Goal: Use online tool/utility: Utilize a website feature to perform a specific function

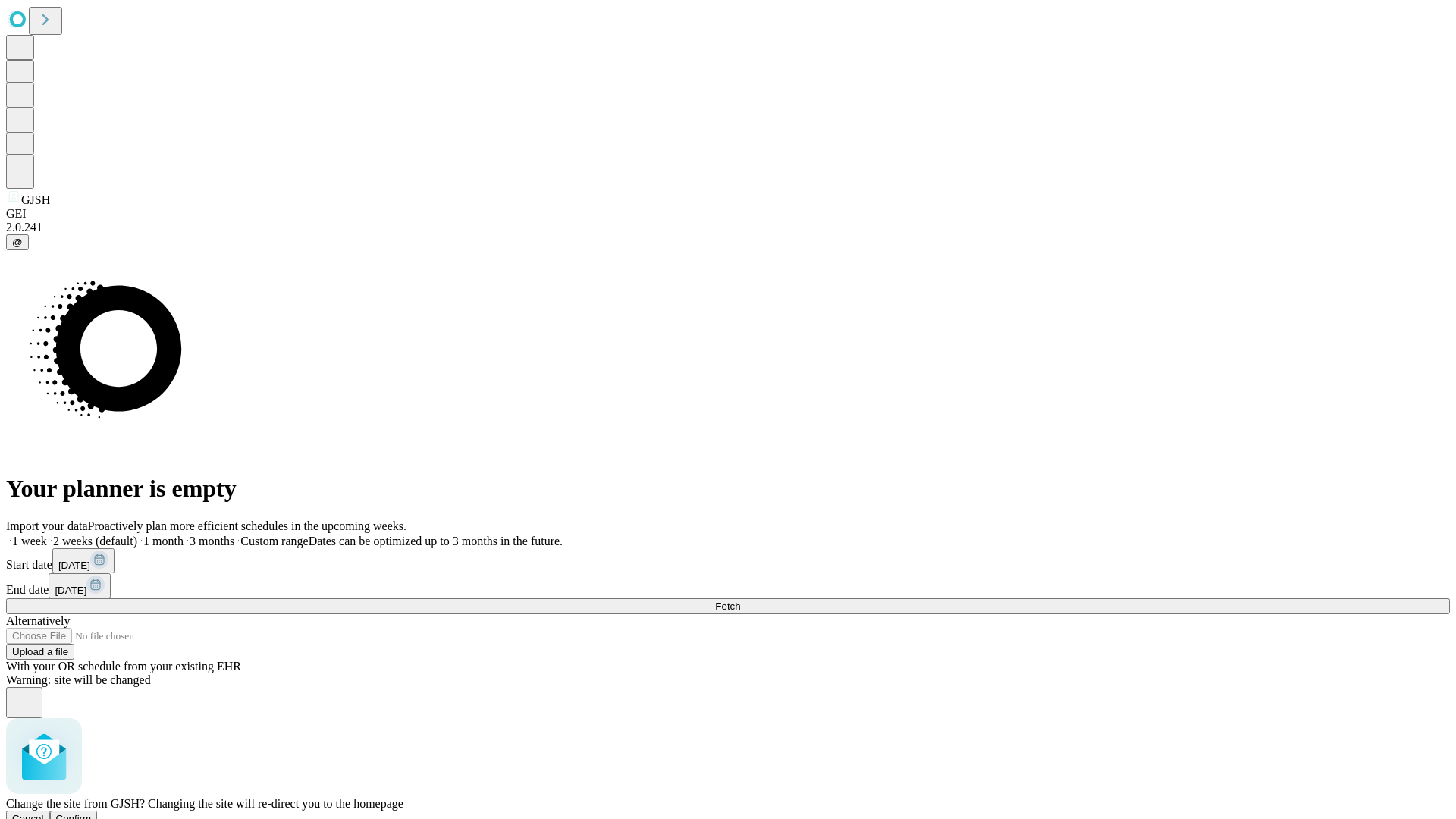
click at [92, 813] on span "Confirm" at bounding box center [74, 818] width 36 height 11
click at [137, 534] on label "2 weeks (default)" at bounding box center [92, 540] width 90 height 13
click at [740, 601] on span "Fetch" at bounding box center [727, 606] width 25 height 11
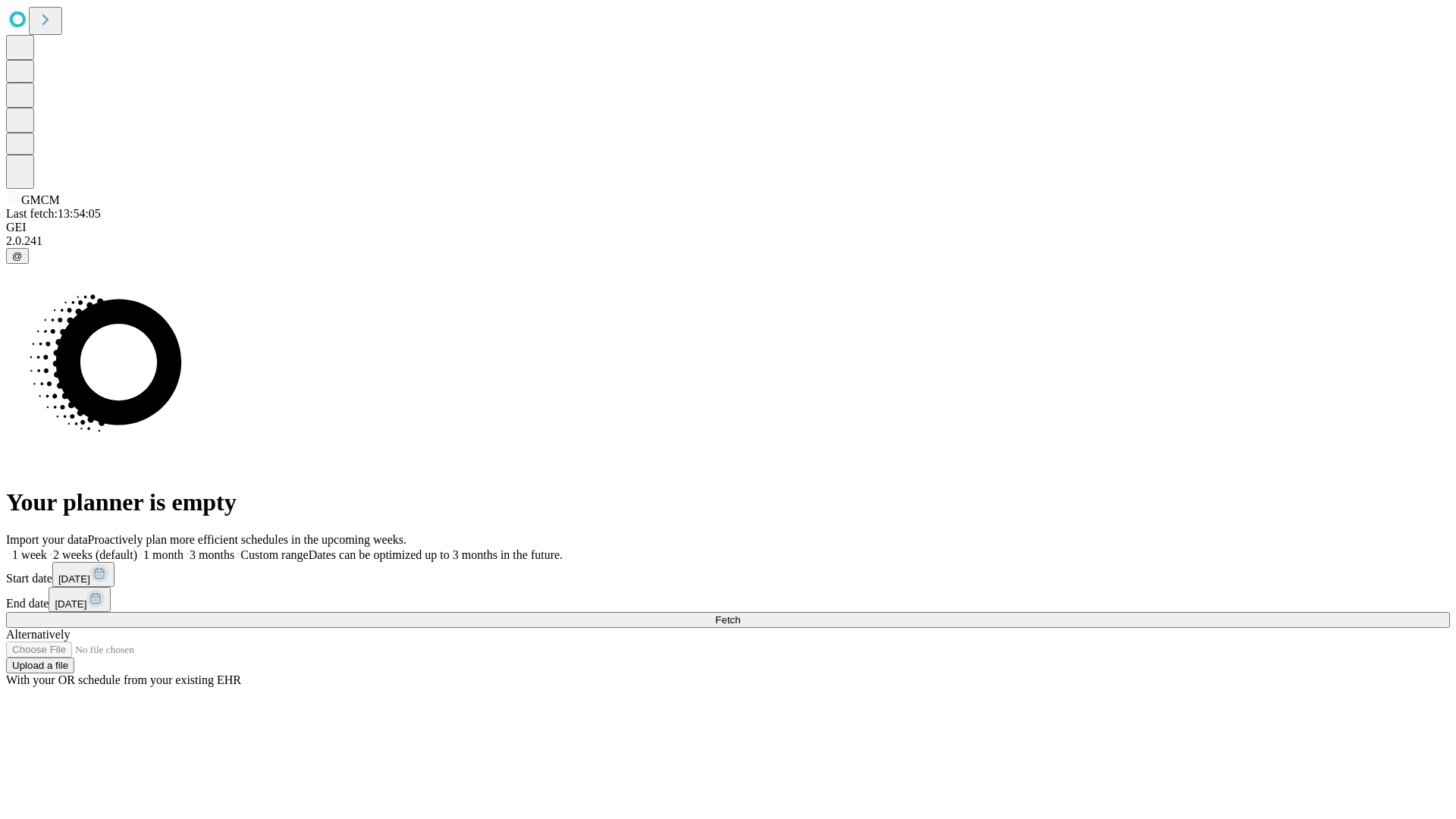
click at [137, 548] on label "2 weeks (default)" at bounding box center [92, 554] width 90 height 13
click at [740, 614] on span "Fetch" at bounding box center [727, 620] width 25 height 11
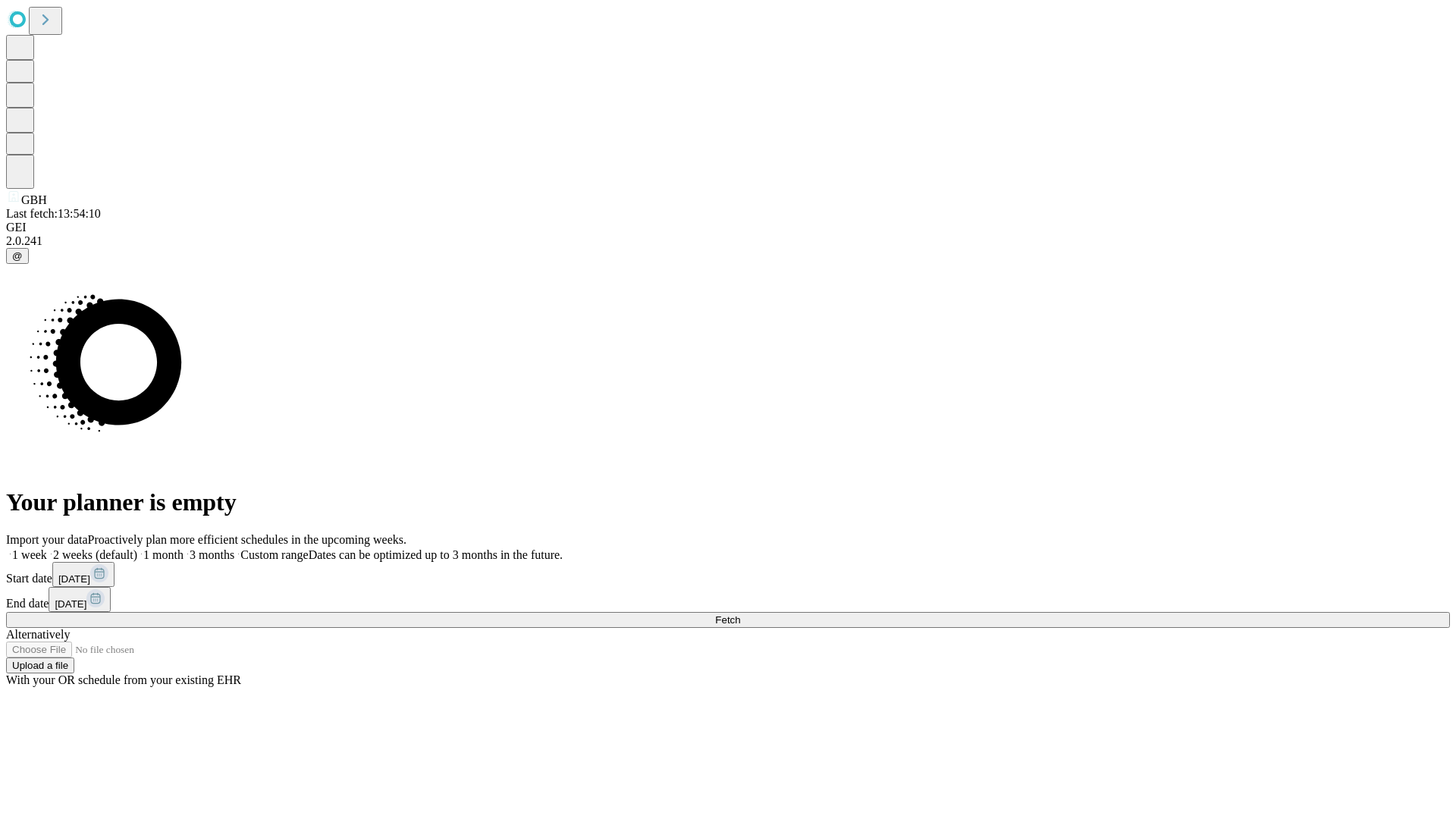
click at [137, 548] on label "2 weeks (default)" at bounding box center [92, 554] width 90 height 13
click at [740, 614] on span "Fetch" at bounding box center [727, 620] width 25 height 11
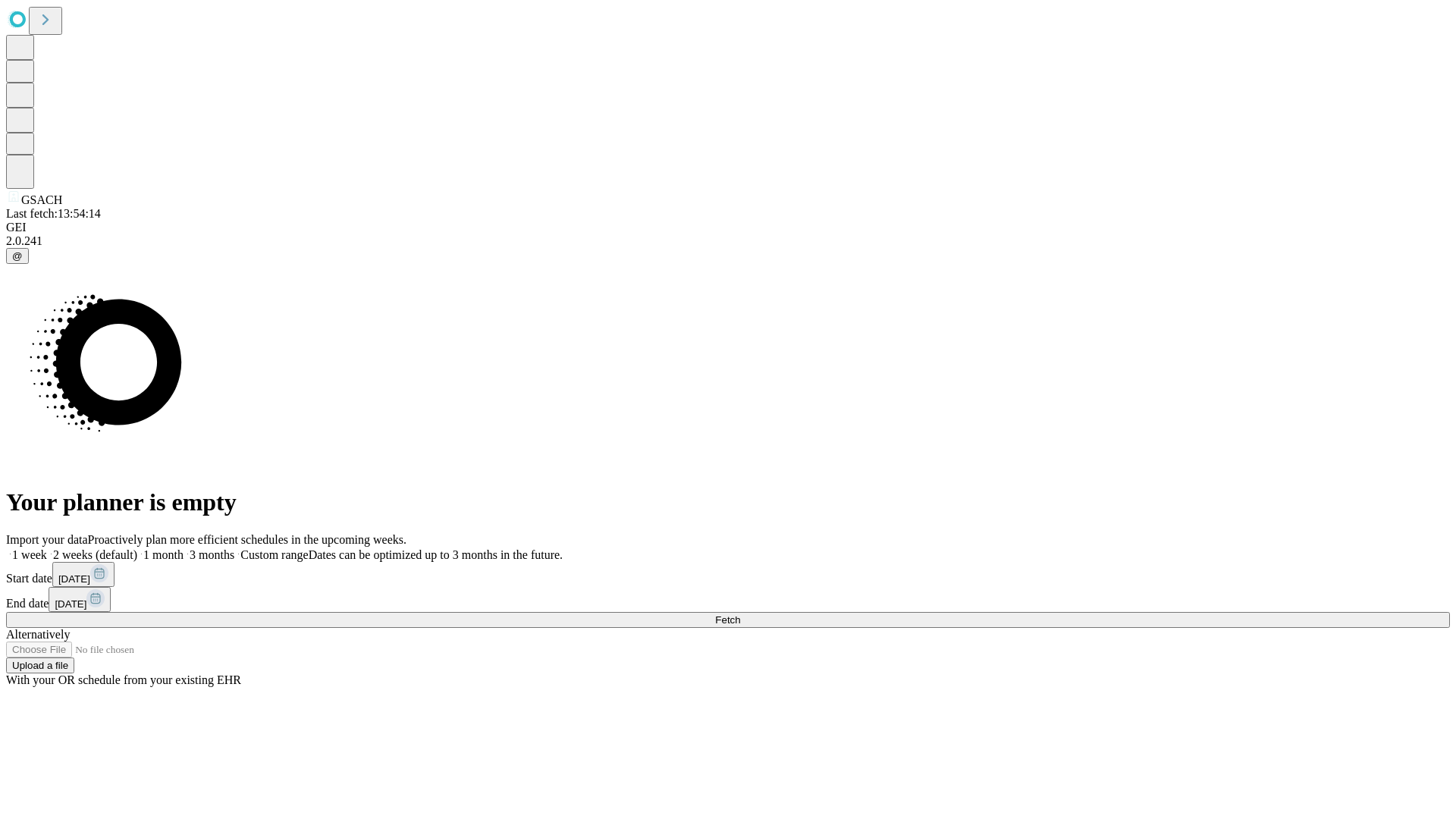
click at [137, 548] on label "2 weeks (default)" at bounding box center [92, 554] width 90 height 13
click at [740, 614] on span "Fetch" at bounding box center [727, 620] width 25 height 11
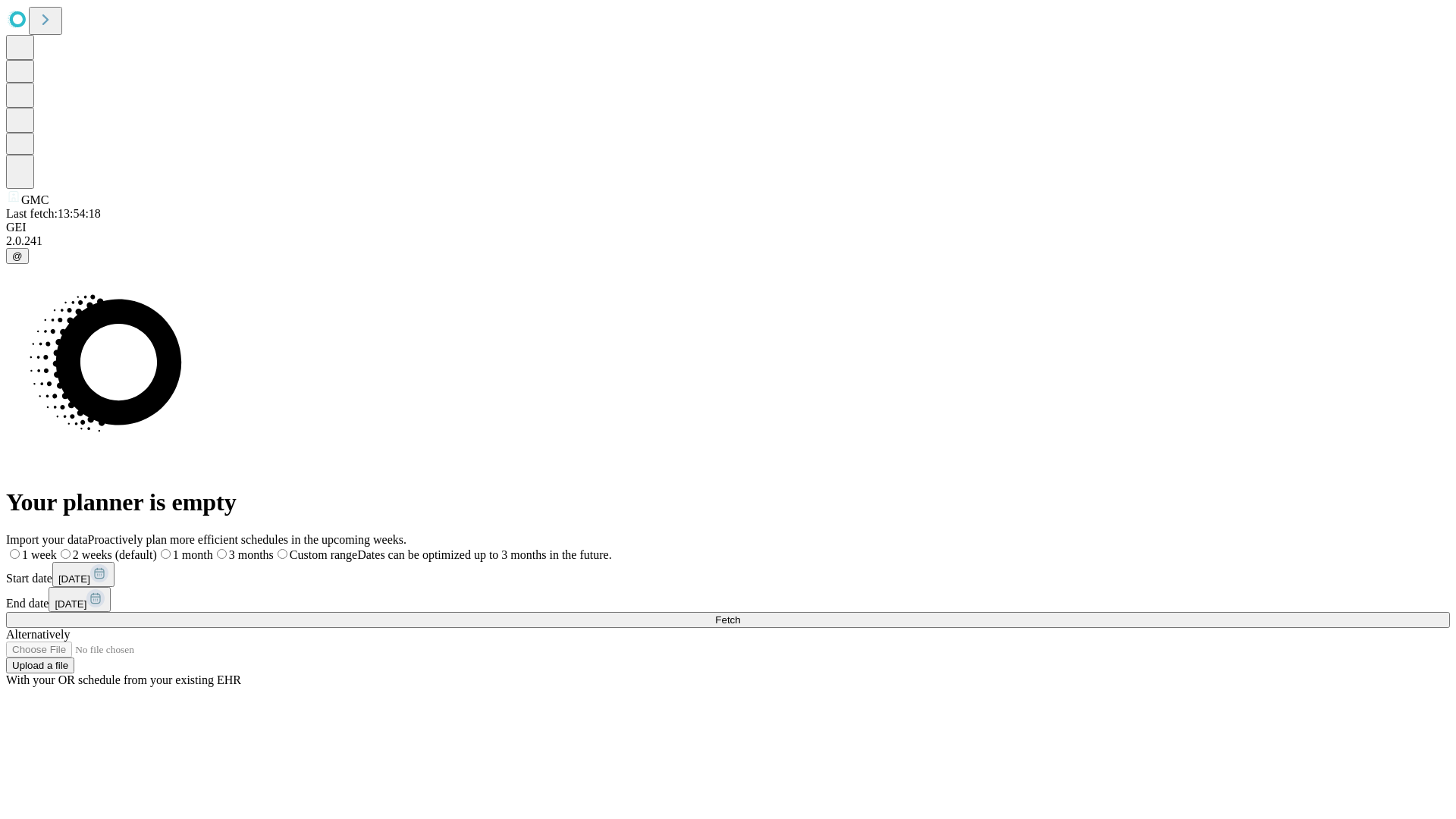
click at [157, 548] on label "2 weeks (default)" at bounding box center [107, 554] width 100 height 13
click at [740, 614] on span "Fetch" at bounding box center [727, 620] width 25 height 11
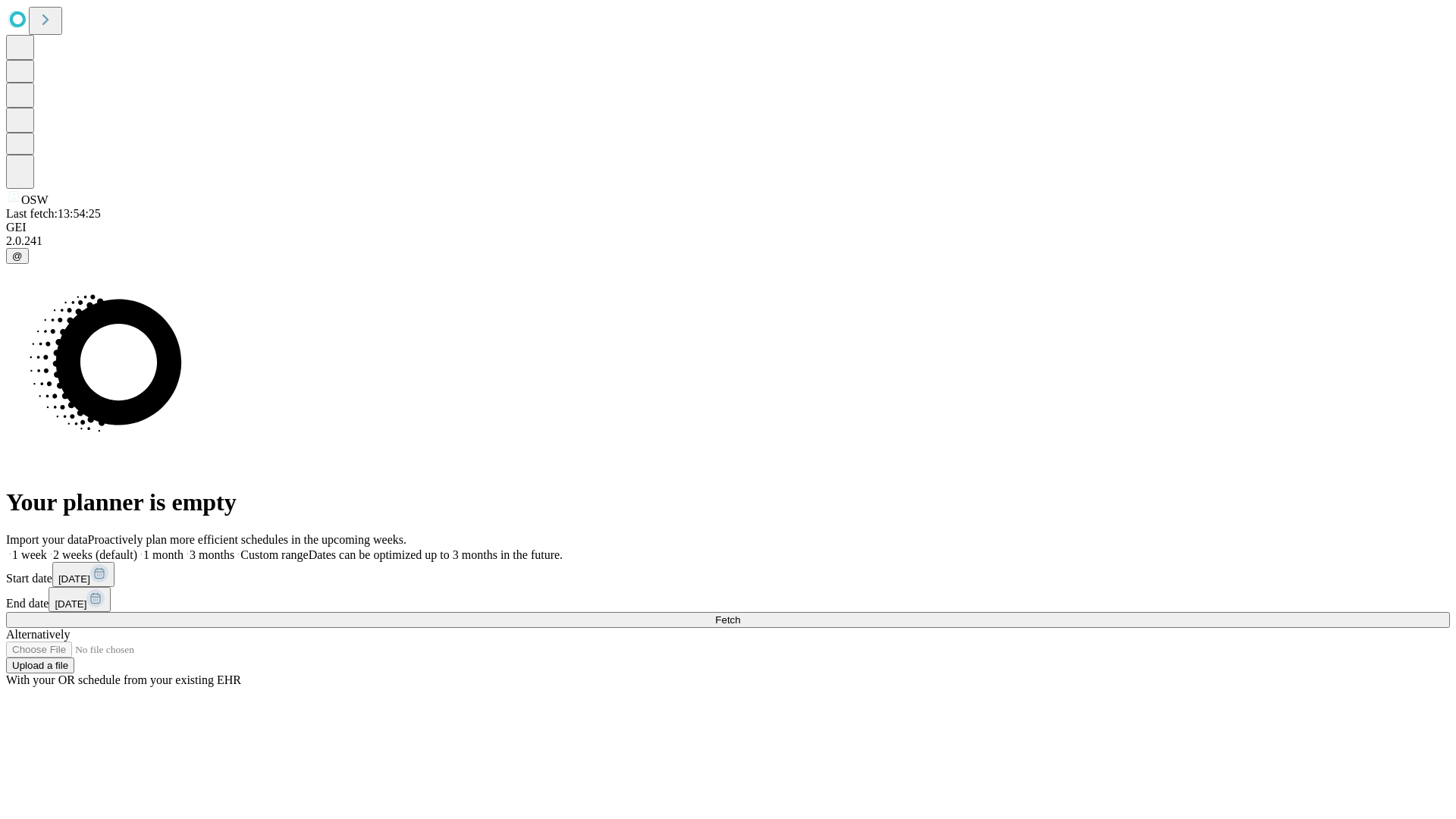
click at [740, 614] on span "Fetch" at bounding box center [727, 620] width 25 height 11
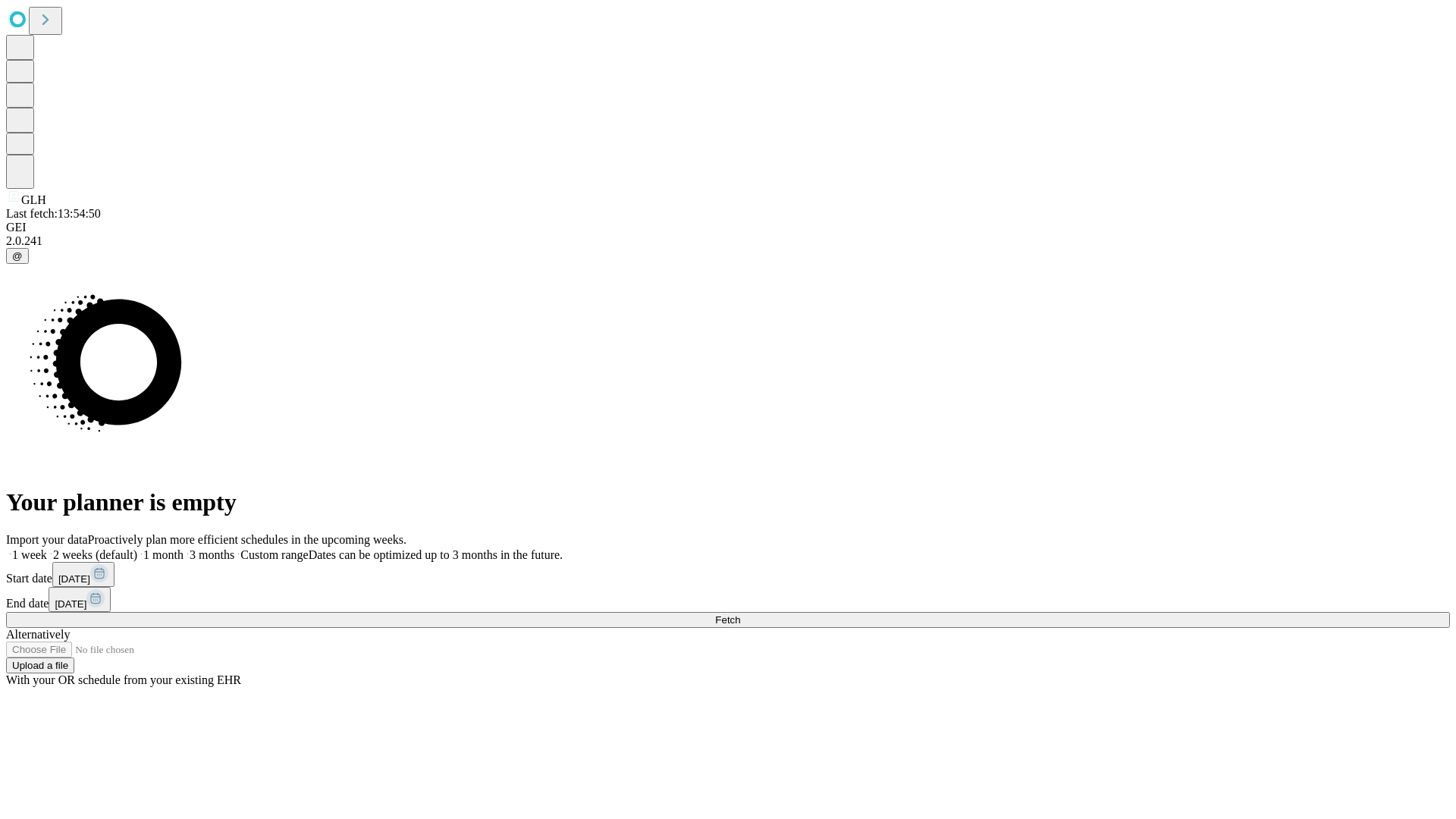
click at [137, 548] on label "2 weeks (default)" at bounding box center [92, 554] width 90 height 13
click at [740, 614] on span "Fetch" at bounding box center [727, 620] width 25 height 11
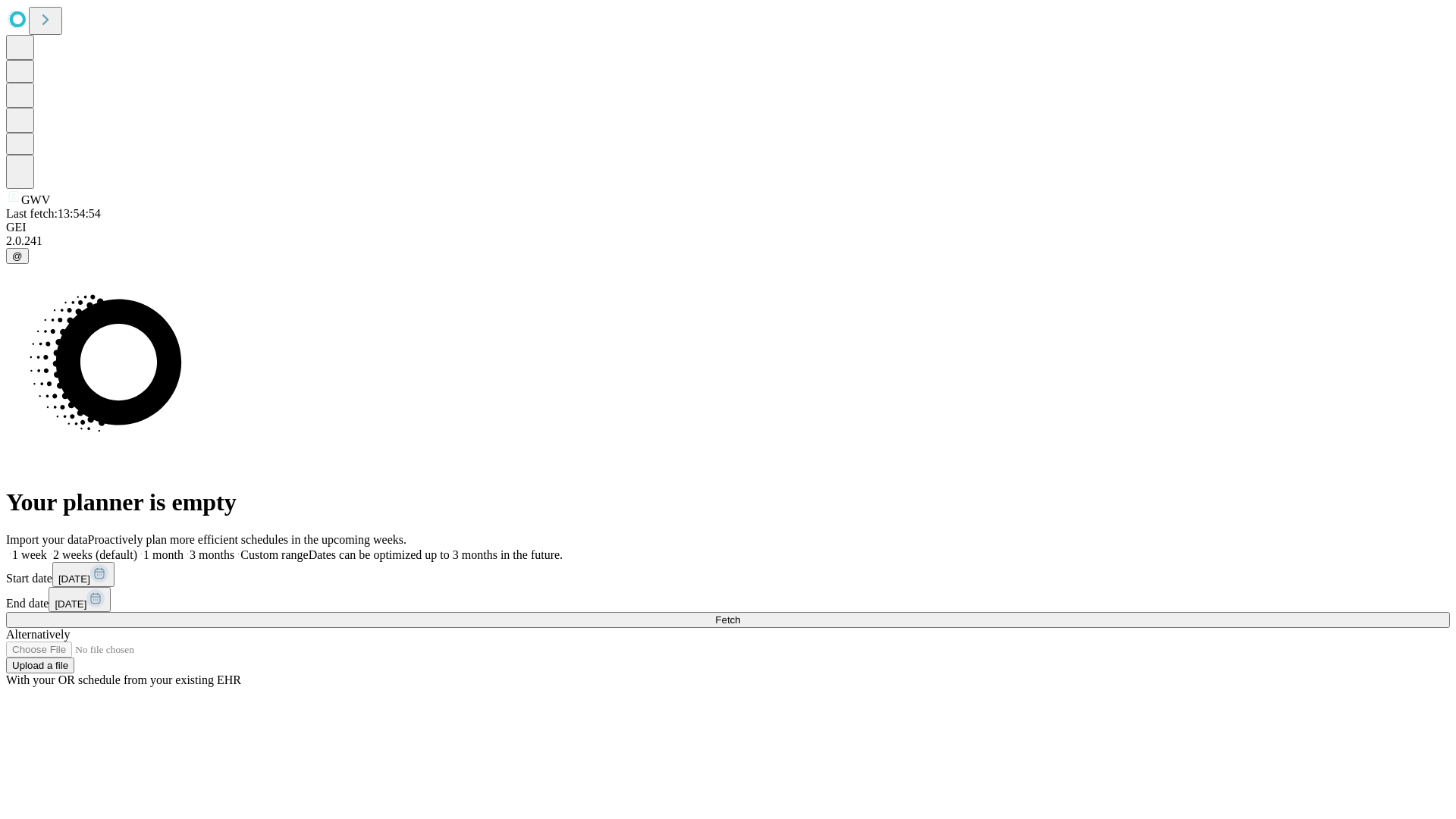
click at [137, 548] on label "2 weeks (default)" at bounding box center [92, 554] width 90 height 13
click at [740, 614] on span "Fetch" at bounding box center [727, 620] width 25 height 11
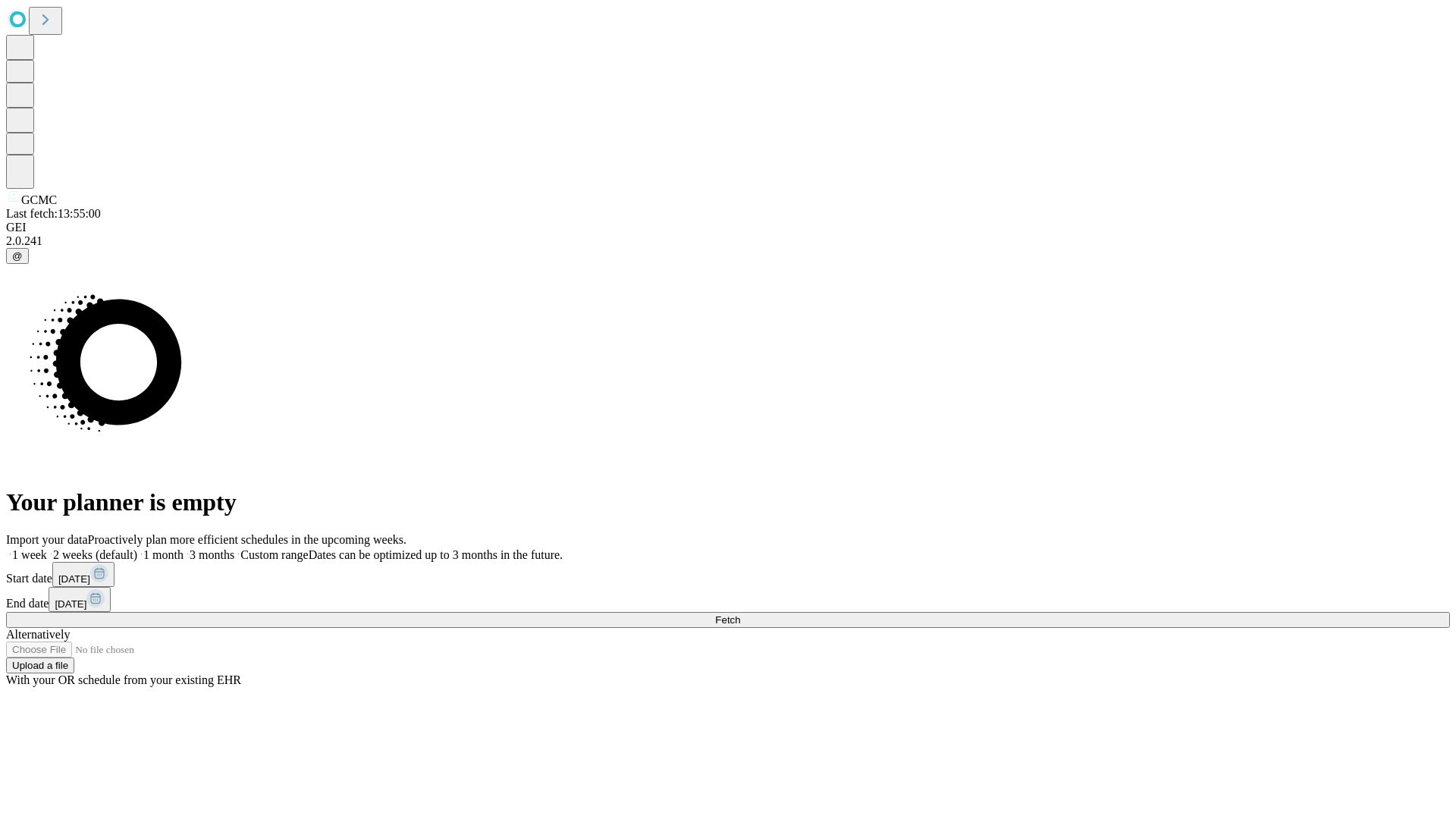
click at [137, 548] on label "2 weeks (default)" at bounding box center [92, 554] width 90 height 13
click at [740, 614] on span "Fetch" at bounding box center [727, 620] width 25 height 11
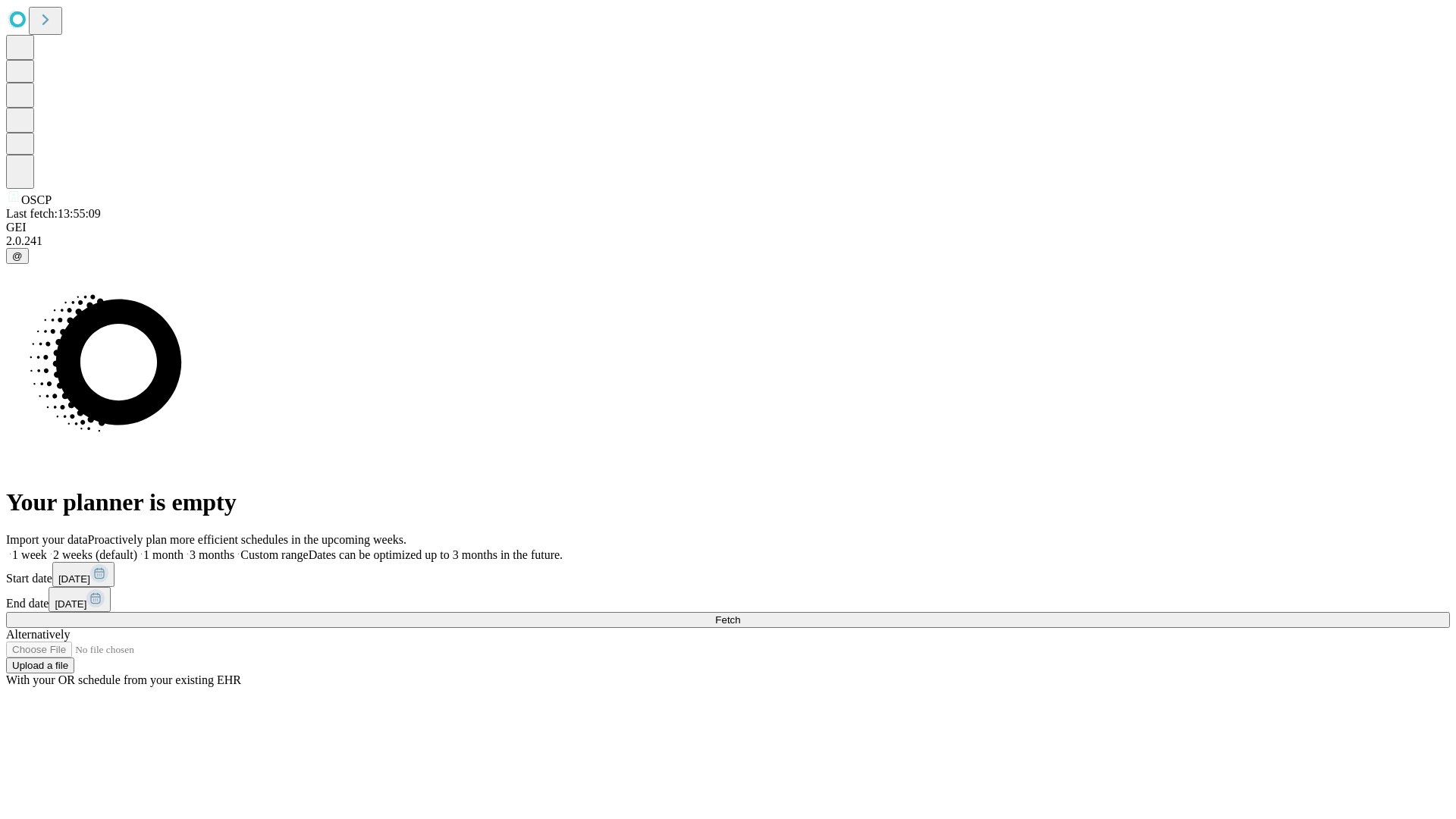
click at [137, 548] on label "2 weeks (default)" at bounding box center [92, 554] width 90 height 13
click at [740, 614] on span "Fetch" at bounding box center [727, 620] width 25 height 11
